Goal: Task Accomplishment & Management: Manage account settings

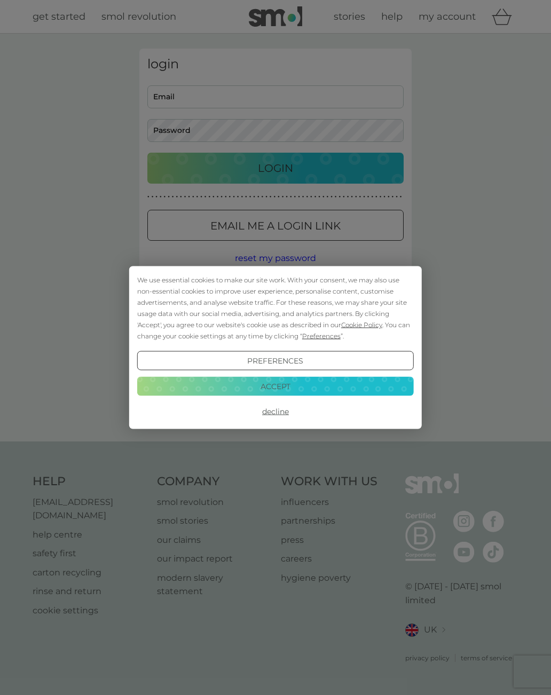
click at [292, 392] on button "Accept" at bounding box center [275, 385] width 276 height 19
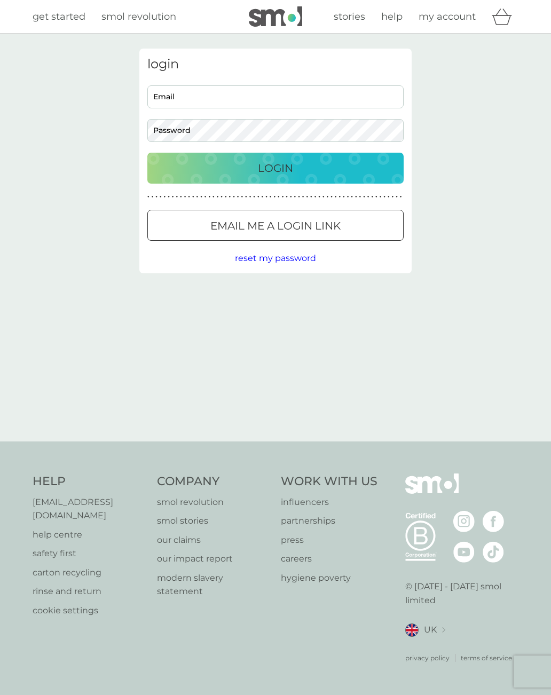
click at [200, 101] on input "Email" at bounding box center [275, 96] width 256 height 23
type input "janesesanders59@gmail.com"
click at [275, 168] on button "Login" at bounding box center [275, 168] width 256 height 31
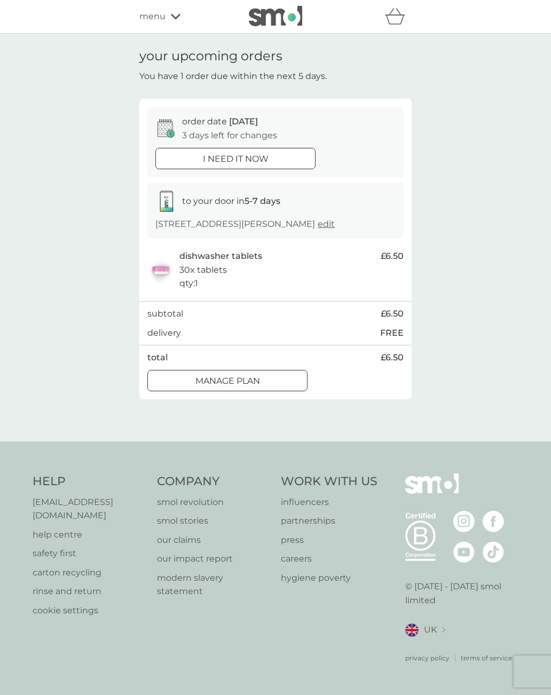
click at [256, 388] on p "Manage plan" at bounding box center [227, 381] width 65 height 14
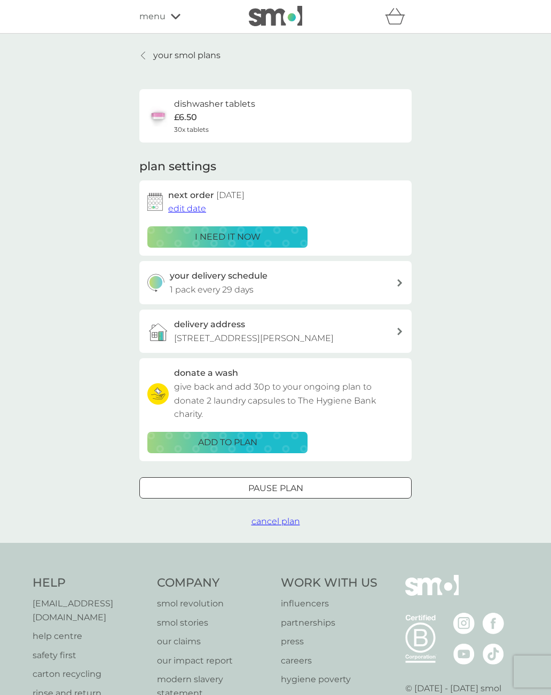
click at [185, 210] on span "edit date" at bounding box center [187, 208] width 38 height 10
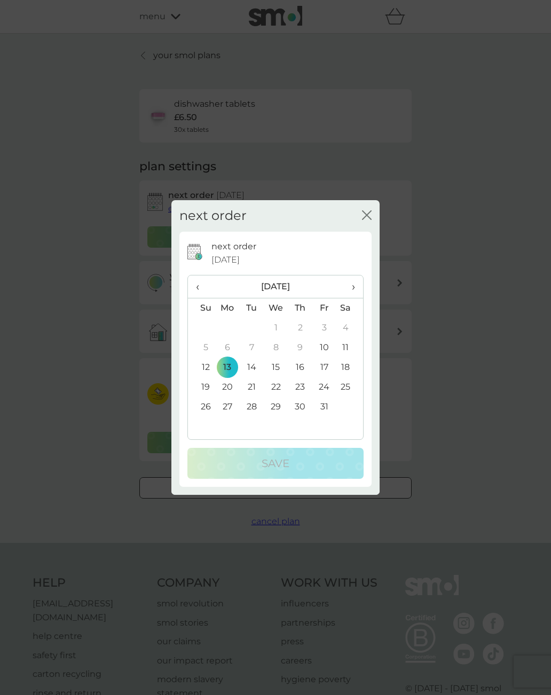
click at [351, 290] on span "›" at bounding box center [349, 286] width 11 height 22
click at [229, 347] on td "3" at bounding box center [227, 348] width 25 height 20
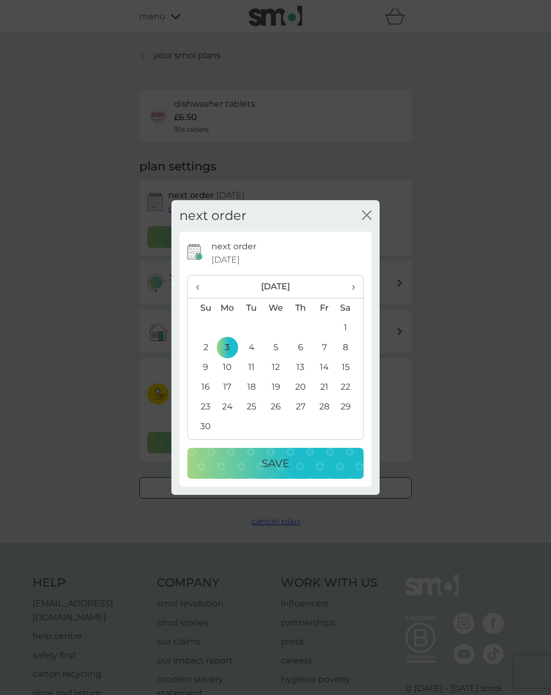
click at [286, 461] on p "Save" at bounding box center [276, 463] width 28 height 17
